Goal: Task Accomplishment & Management: Manage account settings

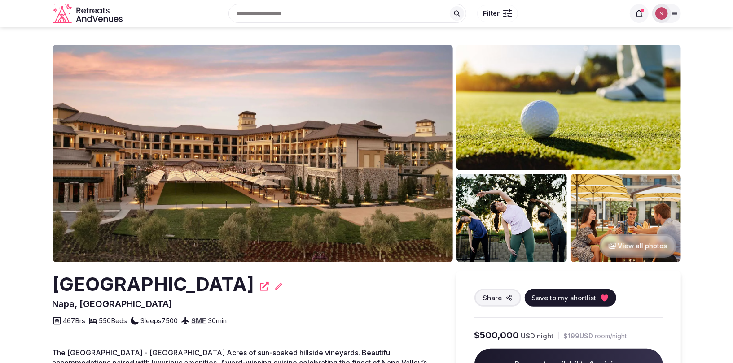
click at [668, 14] on div at bounding box center [661, 13] width 19 height 19
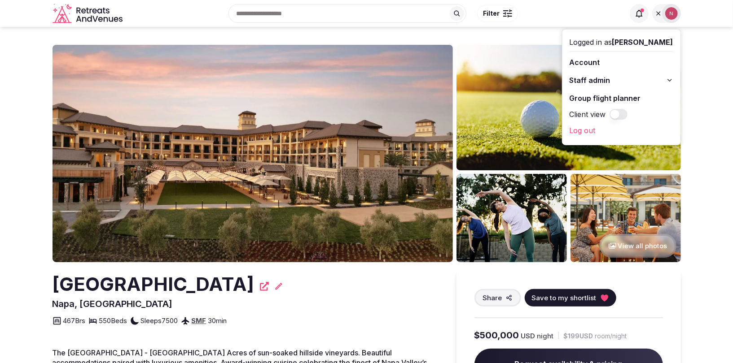
click at [610, 76] on span "Staff admin" at bounding box center [589, 80] width 41 height 11
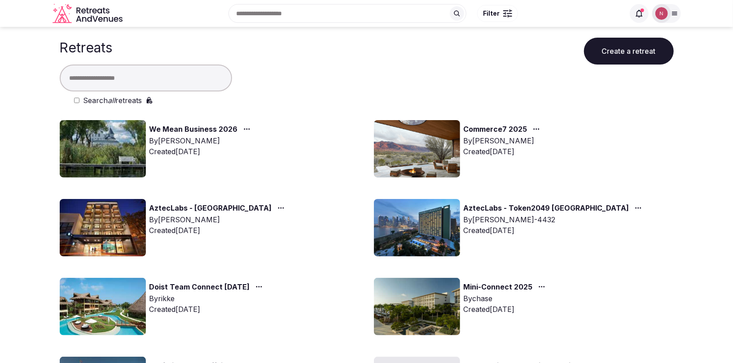
click at [166, 81] on input "text" at bounding box center [146, 78] width 172 height 27
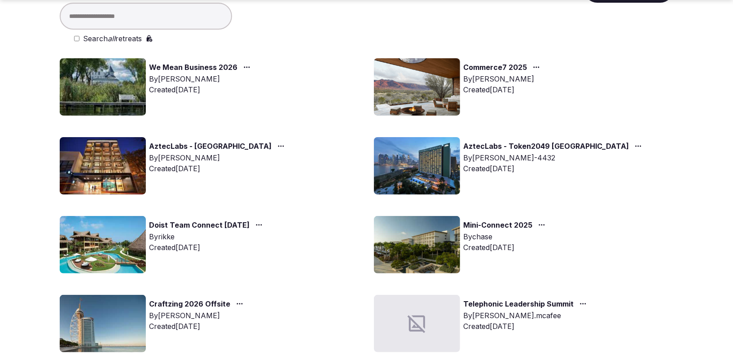
scroll to position [68, 0]
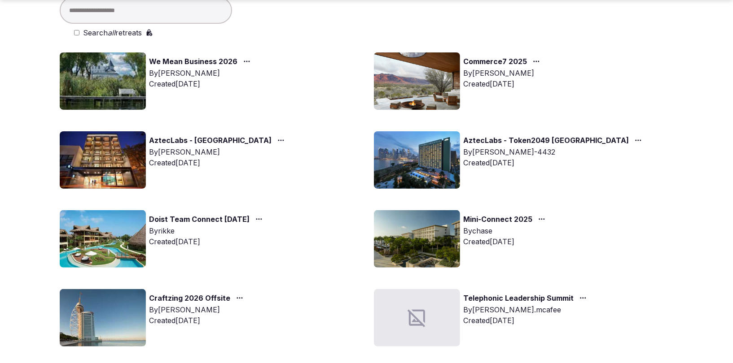
click at [92, 341] on img at bounding box center [103, 317] width 86 height 57
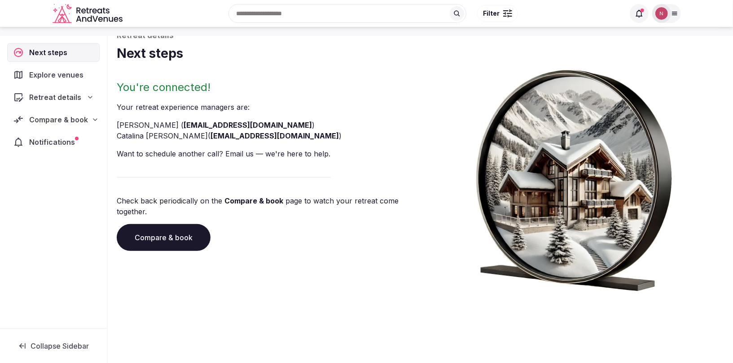
click at [73, 139] on span "Notifications" at bounding box center [53, 142] width 49 height 11
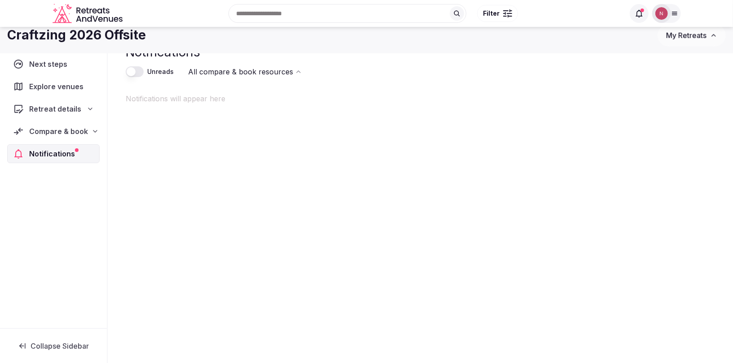
scroll to position [54, 0]
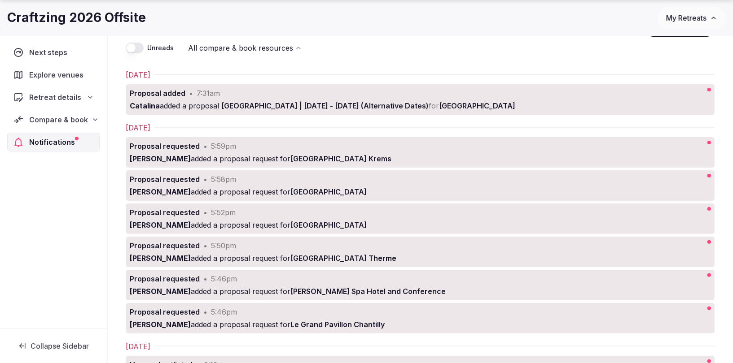
click at [58, 119] on span "Compare & book" at bounding box center [58, 119] width 59 height 11
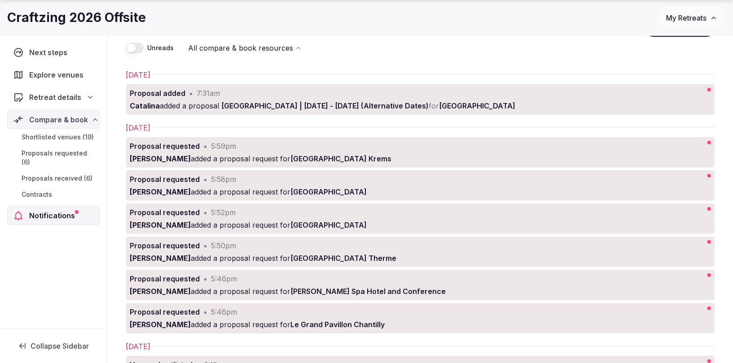
click at [63, 137] on span "Shortlisted venues (19)" at bounding box center [58, 137] width 72 height 9
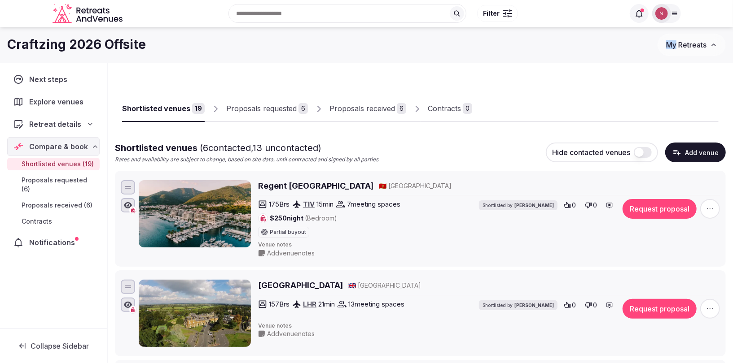
click at [663, 14] on img at bounding box center [661, 13] width 13 height 13
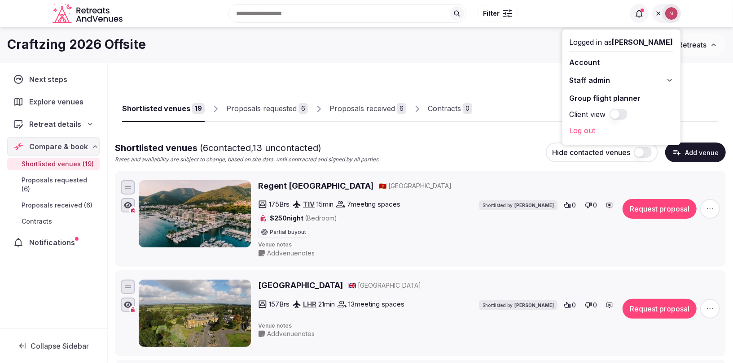
click at [591, 77] on span "Staff admin" at bounding box center [589, 80] width 41 height 11
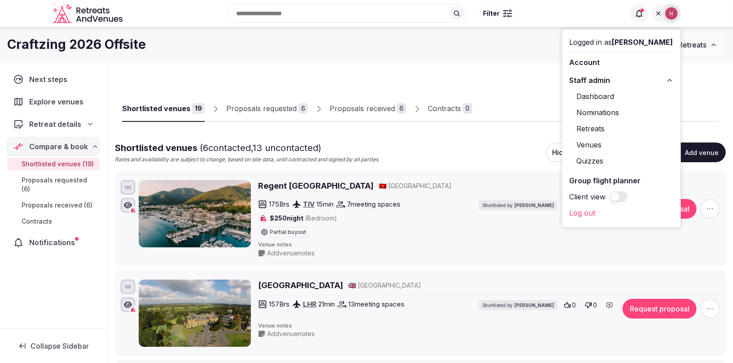
click at [601, 127] on link "Retreats" at bounding box center [621, 129] width 104 height 14
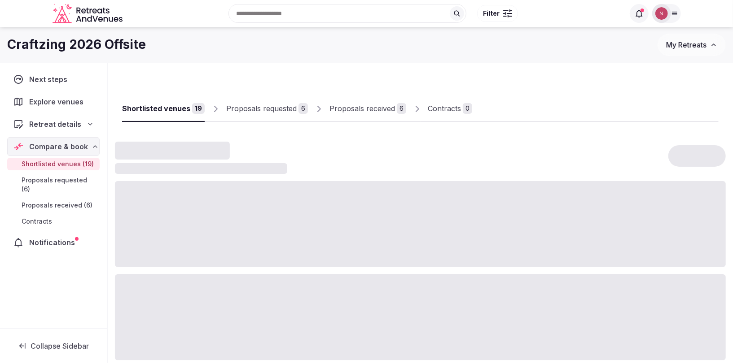
click at [682, 42] on span "My Retreats" at bounding box center [686, 44] width 40 height 9
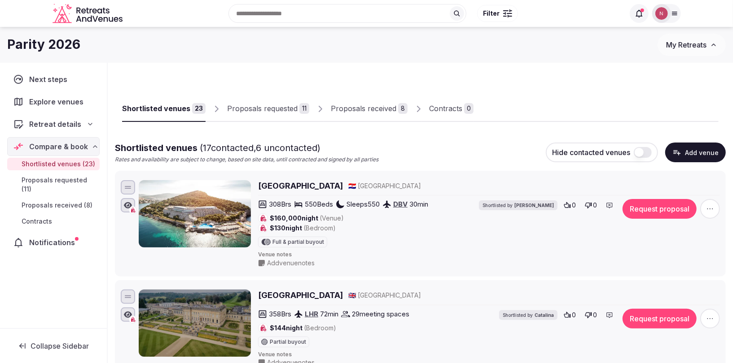
click at [360, 110] on div "Proposals received" at bounding box center [364, 108] width 66 height 11
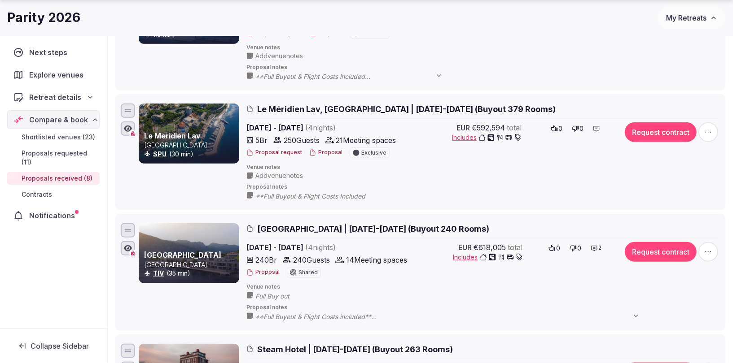
scroll to position [438, 0]
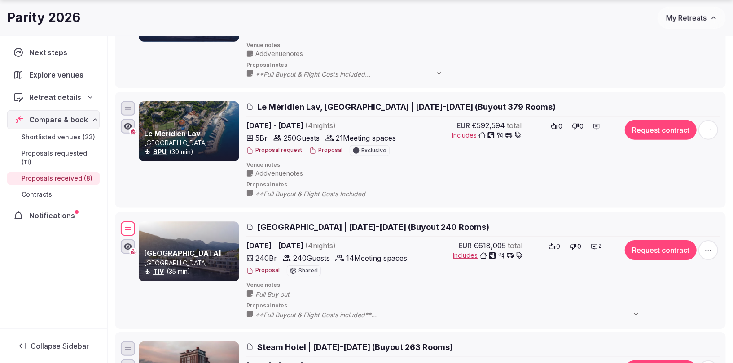
click at [136, 229] on div "Hyatt Regency Kotor Bay Resort Montenegro TIV (35 min) Hyatt Regency Kotor Bay …" at bounding box center [420, 271] width 603 height 102
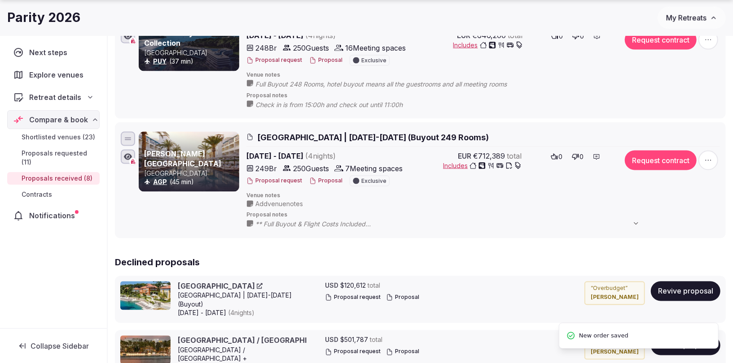
scroll to position [769, 0]
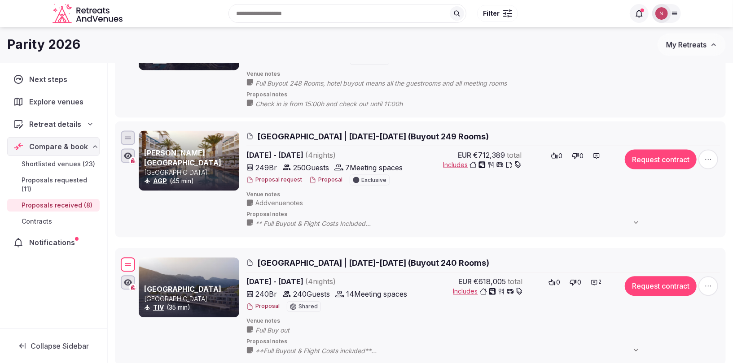
drag, startPoint x: 131, startPoint y: 227, endPoint x: 134, endPoint y: 262, distance: 34.7
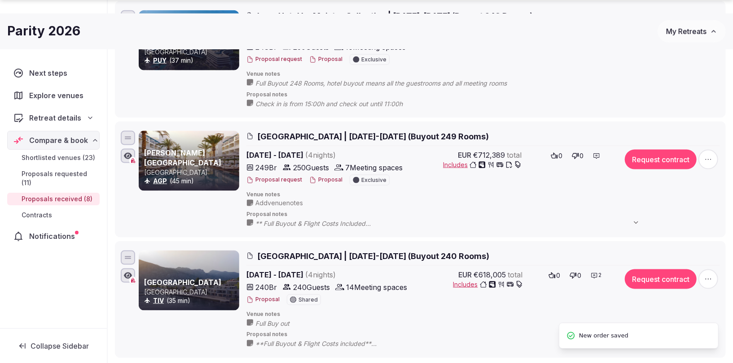
scroll to position [863, 0]
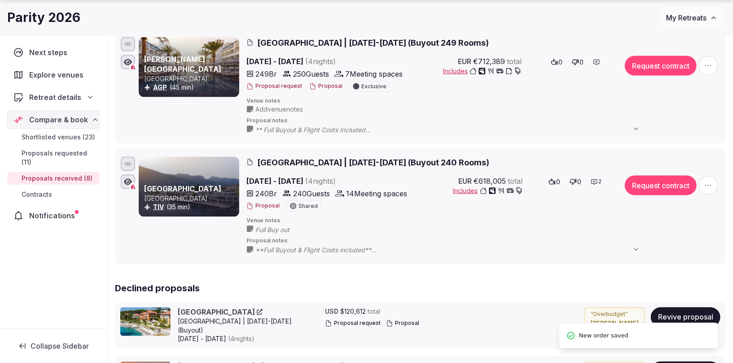
click at [708, 181] on icon "button" at bounding box center [708, 185] width 9 height 9
click at [669, 124] on button "Decline Proposal" at bounding box center [687, 126] width 77 height 14
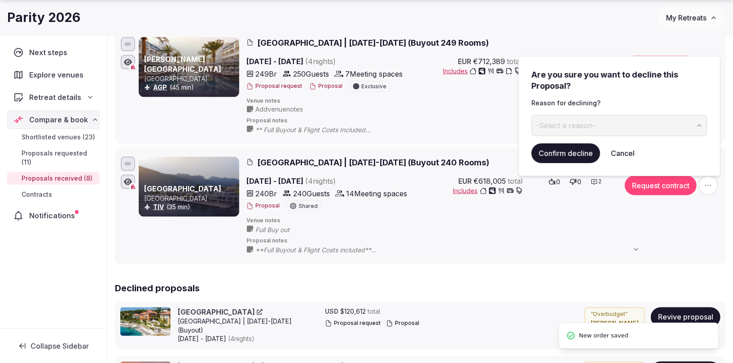
click at [580, 127] on span "-Select a reason-" at bounding box center [566, 126] width 60 height 10
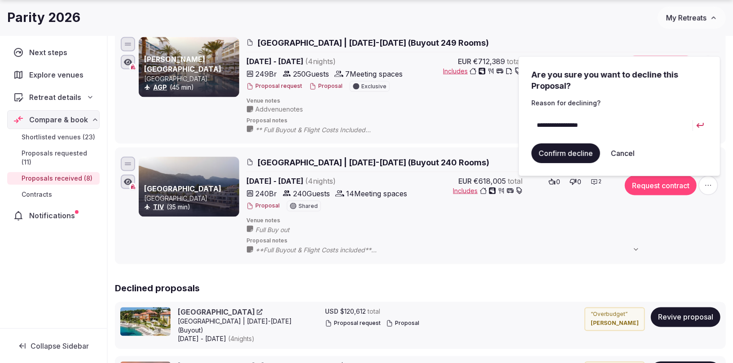
type input "**********"
click at [568, 154] on button "Confirm decline" at bounding box center [565, 154] width 69 height 20
